Goal: Communication & Community: Ask a question

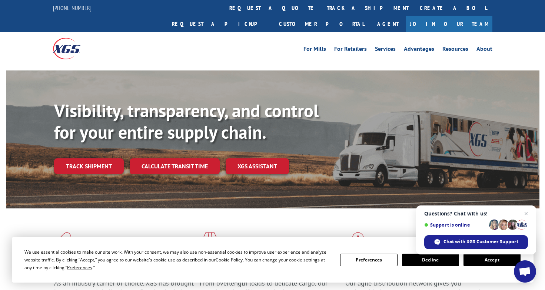
drag, startPoint x: 55, startPoint y: 209, endPoint x: 68, endPoint y: 205, distance: 13.2
click at [55, 209] on div "Flooring Logistics Solutions As an industry carrier of choice, XGS has brought …" at bounding box center [272, 276] width 533 height 136
click at [467, 244] on span "Chat with XGS Customer Support" at bounding box center [480, 241] width 75 height 7
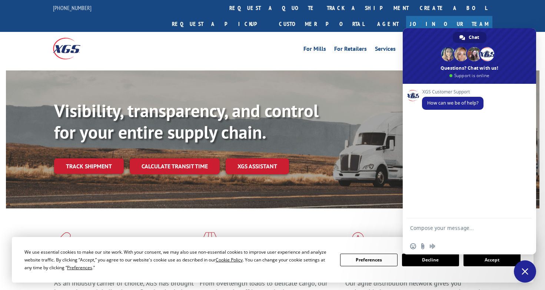
click at [421, 229] on textarea "Compose your message..." at bounding box center [461, 230] width 102 height 13
type textarea "Hi, do you have an ETA for this pickup? Load 530987513"
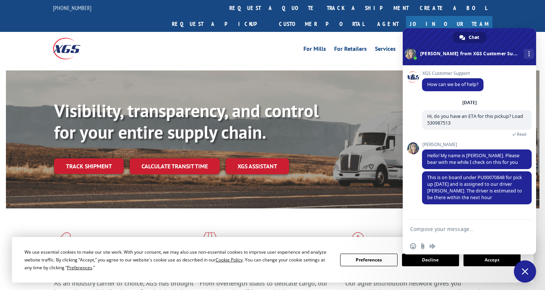
click at [462, 229] on textarea "Compose your message..." at bounding box center [461, 229] width 102 height 7
type textarea "Thanks"
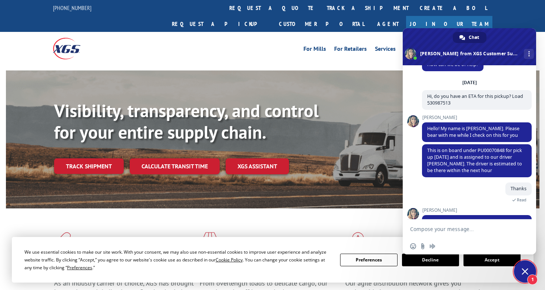
scroll to position [44, 0]
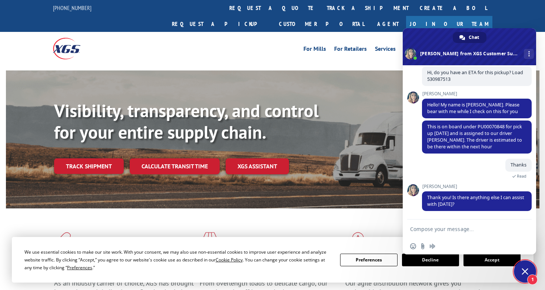
click at [417, 225] on form at bounding box center [461, 229] width 102 height 20
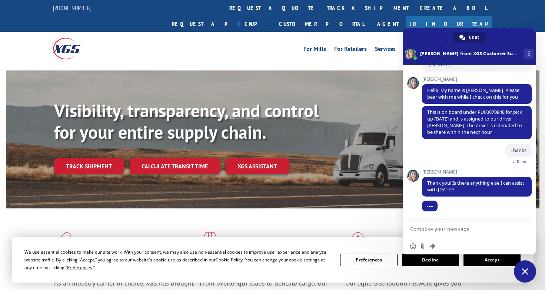
click at [423, 225] on form at bounding box center [461, 229] width 102 height 20
click at [432, 232] on textarea "Compose your message..." at bounding box center [461, 229] width 102 height 7
type textarea "Thats all thanks"
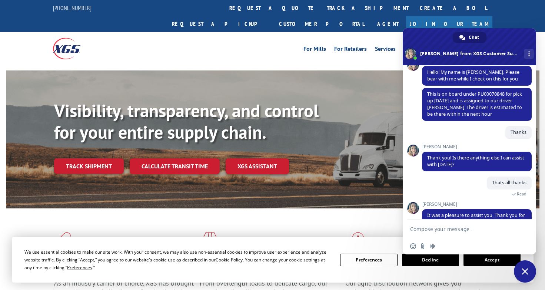
scroll to position [121, 0]
